Goal: Task Accomplishment & Management: Use online tool/utility

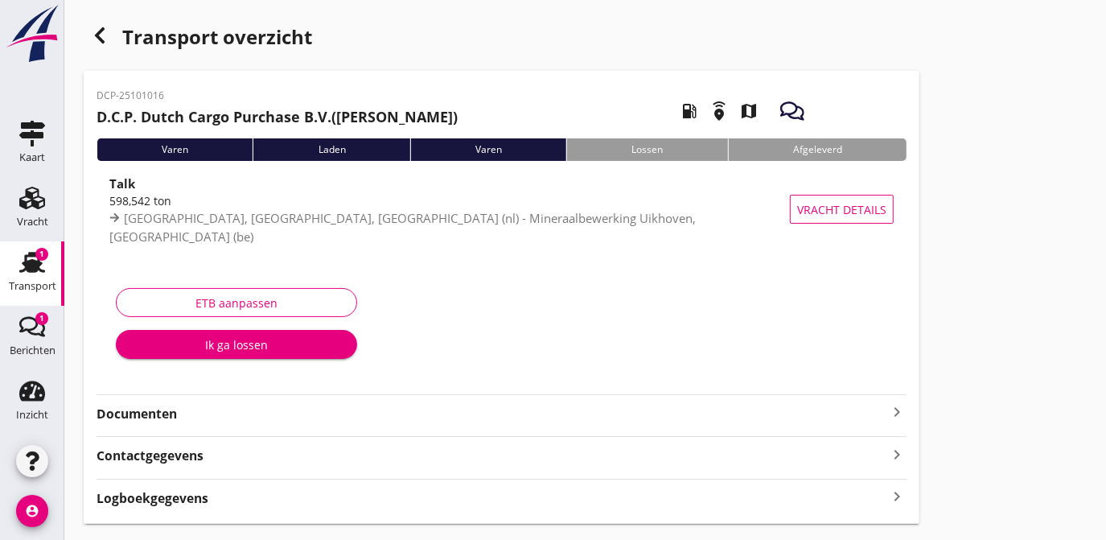
click at [255, 340] on div "Ik ga lossen" at bounding box center [237, 344] width 216 height 17
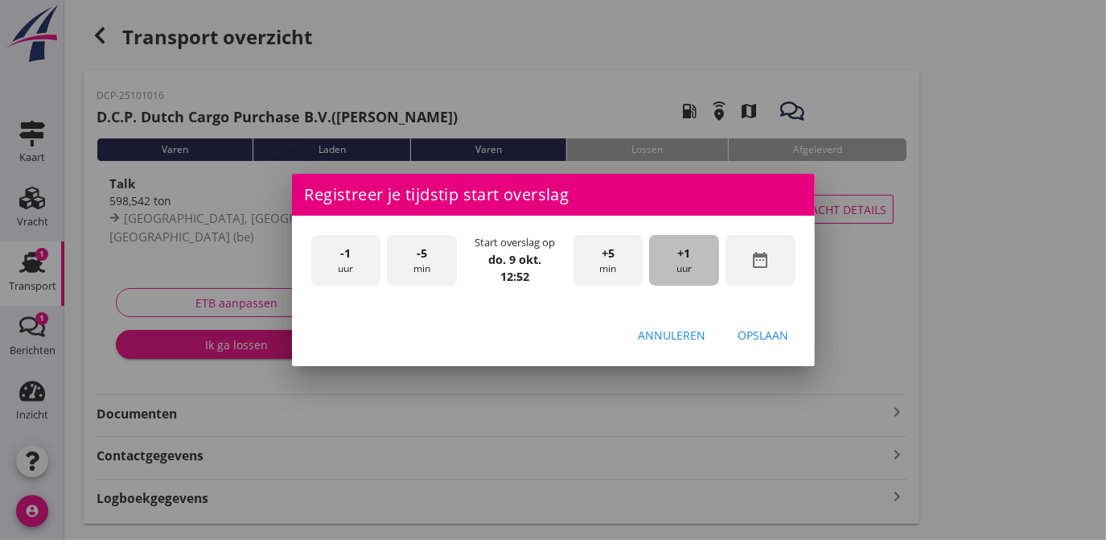
click at [682, 262] on div "+1 uur" at bounding box center [684, 260] width 70 height 51
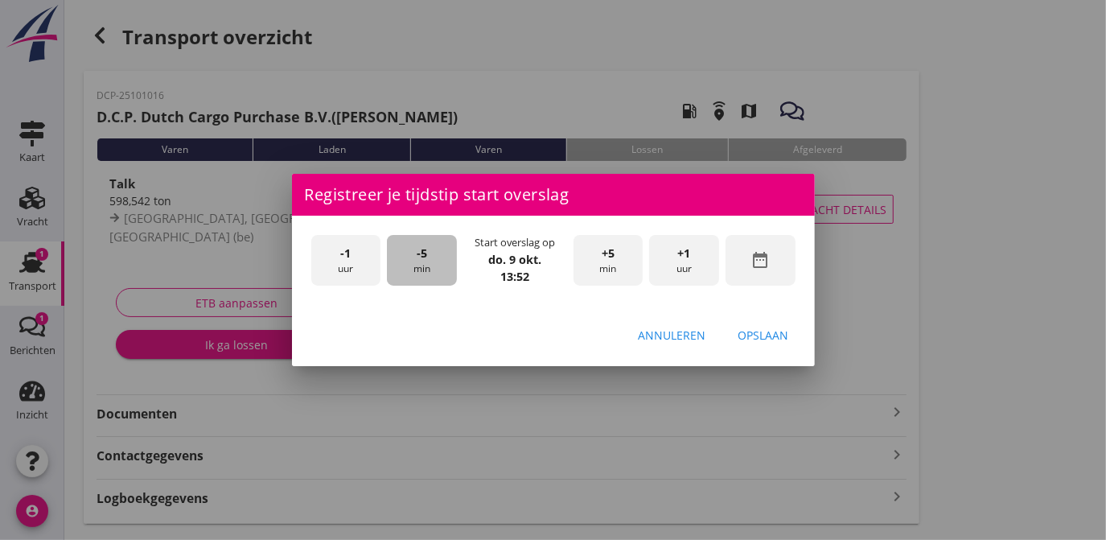
click at [416, 258] on div "-5 min" at bounding box center [422, 260] width 70 height 51
click at [766, 330] on div "Opslaan" at bounding box center [763, 335] width 51 height 17
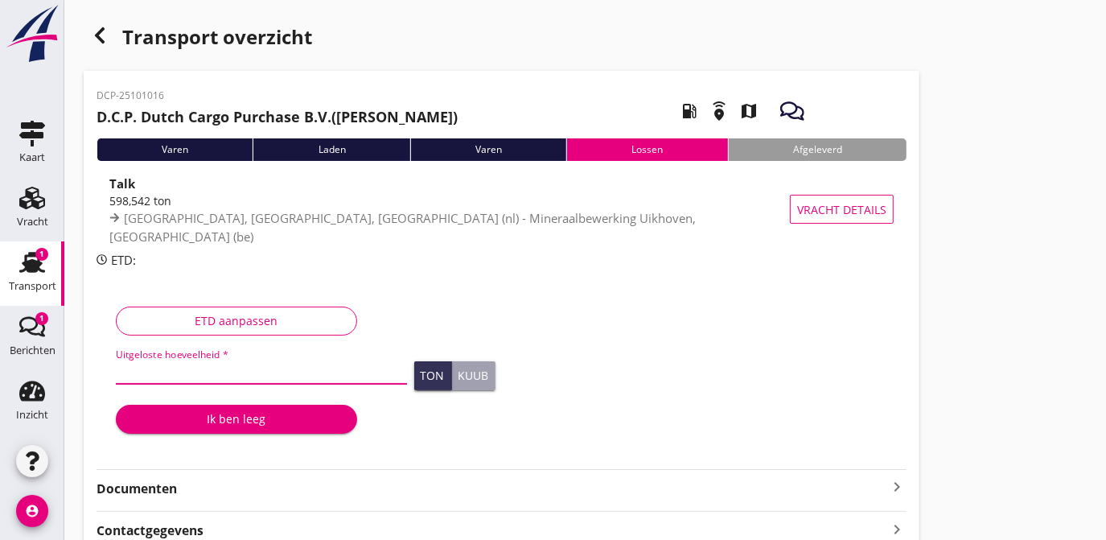
click at [167, 372] on input "Uitgeloste hoeveelheid *" at bounding box center [261, 371] width 291 height 26
type input "600"
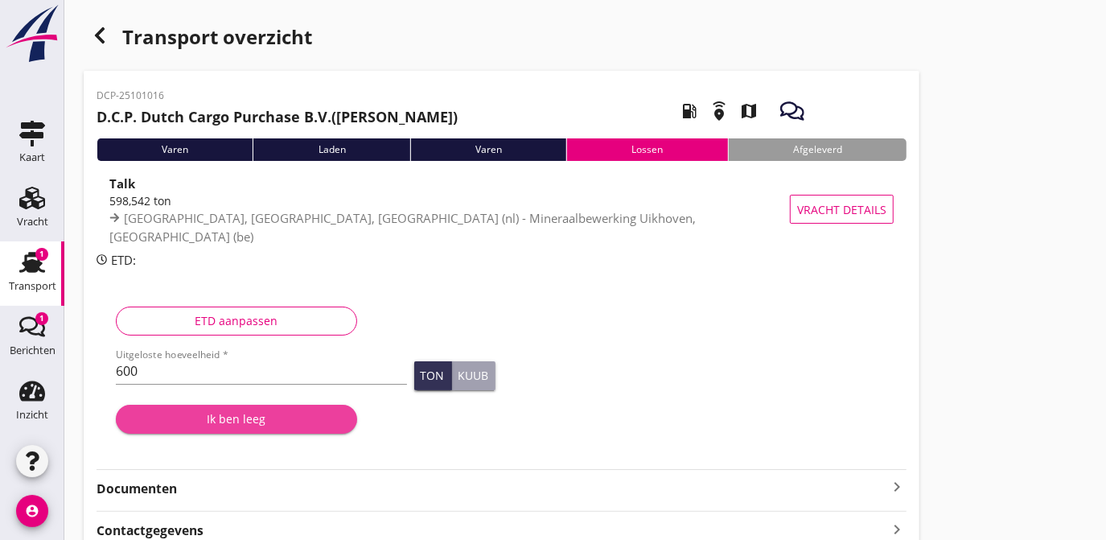
click at [232, 421] on div "Ik ben leeg" at bounding box center [237, 418] width 216 height 17
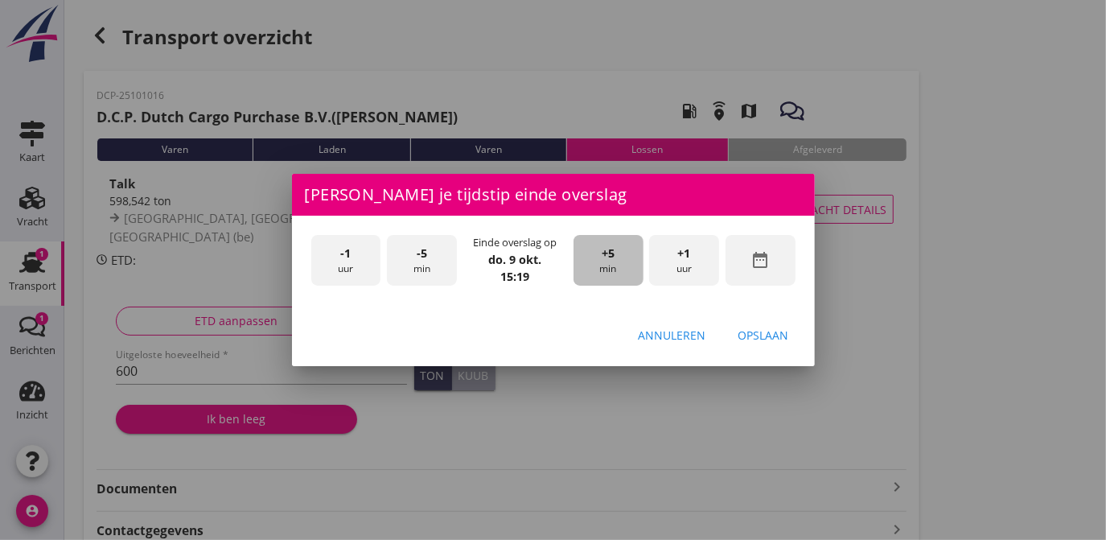
click at [615, 263] on div "+5 min" at bounding box center [608, 260] width 70 height 51
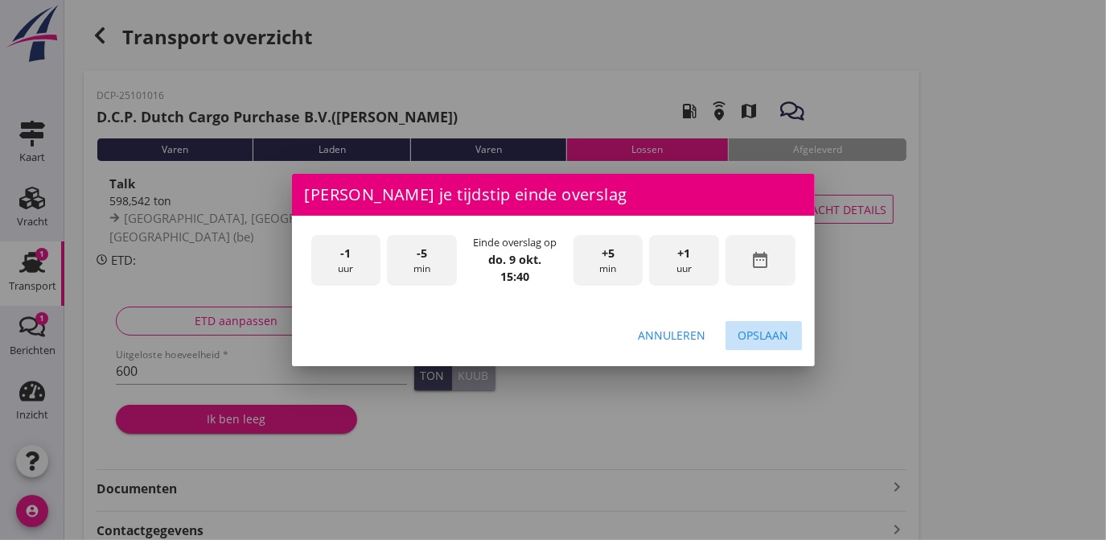
click at [761, 335] on div "Opslaan" at bounding box center [763, 335] width 51 height 17
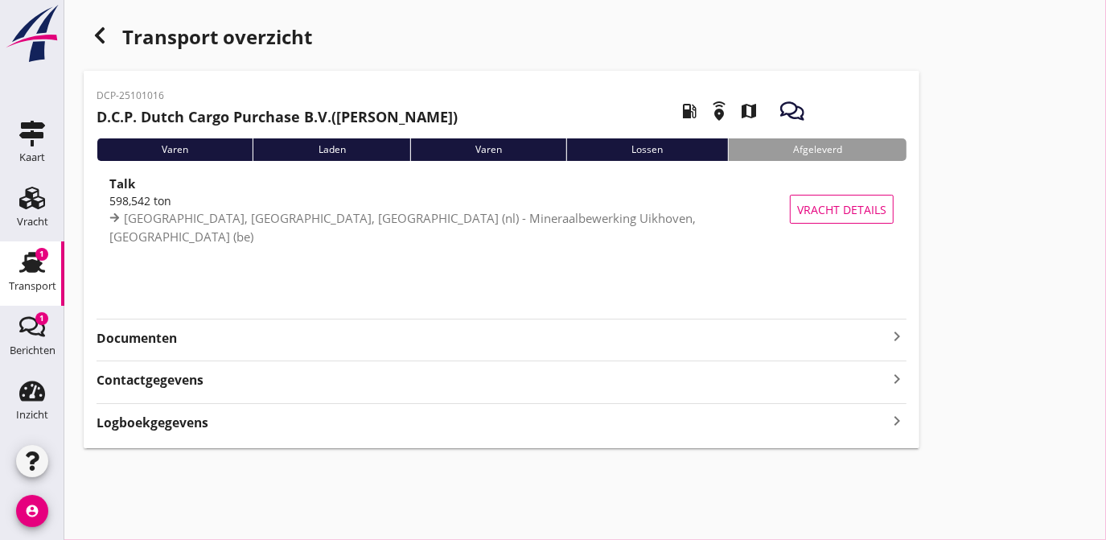
click at [40, 255] on div "1" at bounding box center [41, 254] width 13 height 13
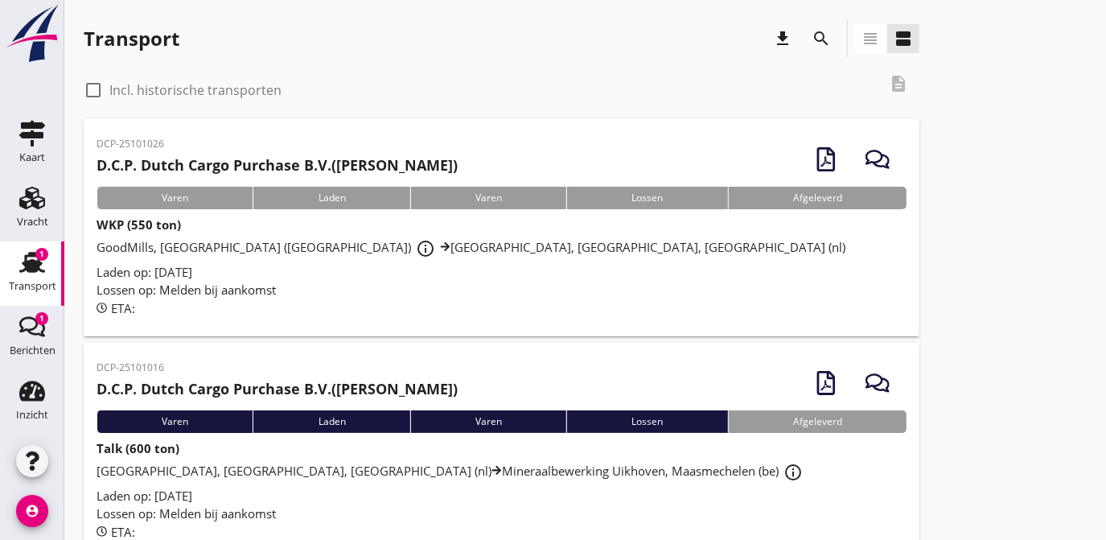
click at [178, 253] on span "GoodMills, [GEOGRAPHIC_DATA] ([GEOGRAPHIC_DATA]) info_outline [GEOGRAPHIC_DATA]…" at bounding box center [471, 247] width 749 height 16
